Goal: Transaction & Acquisition: Subscribe to service/newsletter

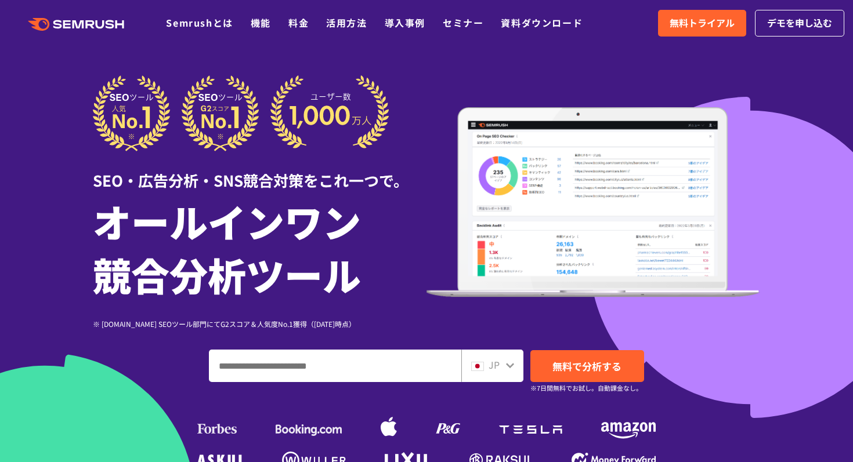
click at [706, 24] on span "無料トライアル" at bounding box center [702, 23] width 65 height 15
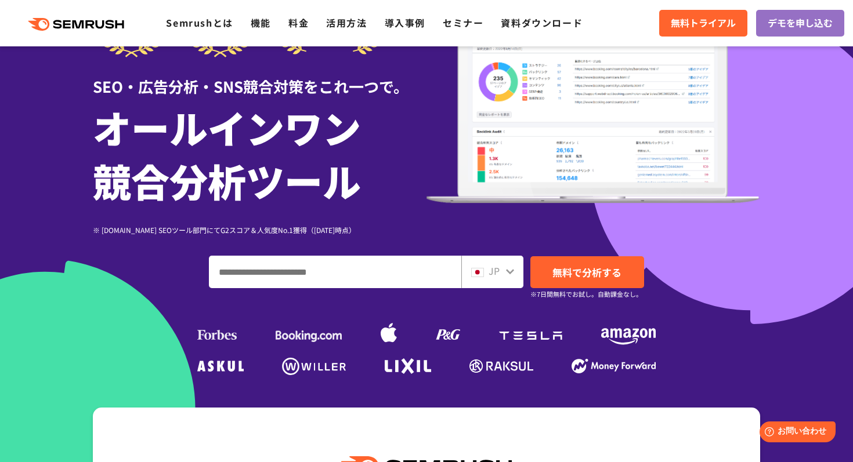
click at [375, 277] on input "ドメイン、キーワードまたはURLを入力してください" at bounding box center [334, 271] width 251 height 31
